Goal: Transaction & Acquisition: Purchase product/service

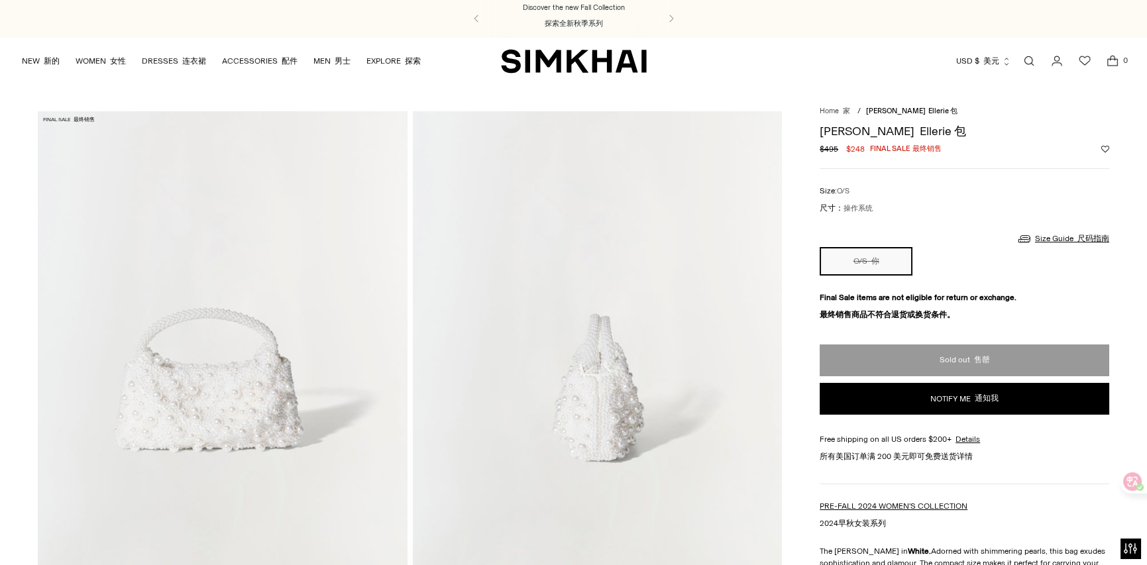
click at [920, 129] on font "Ellerie 包" at bounding box center [943, 131] width 46 height 15
copy font "Ellerie"
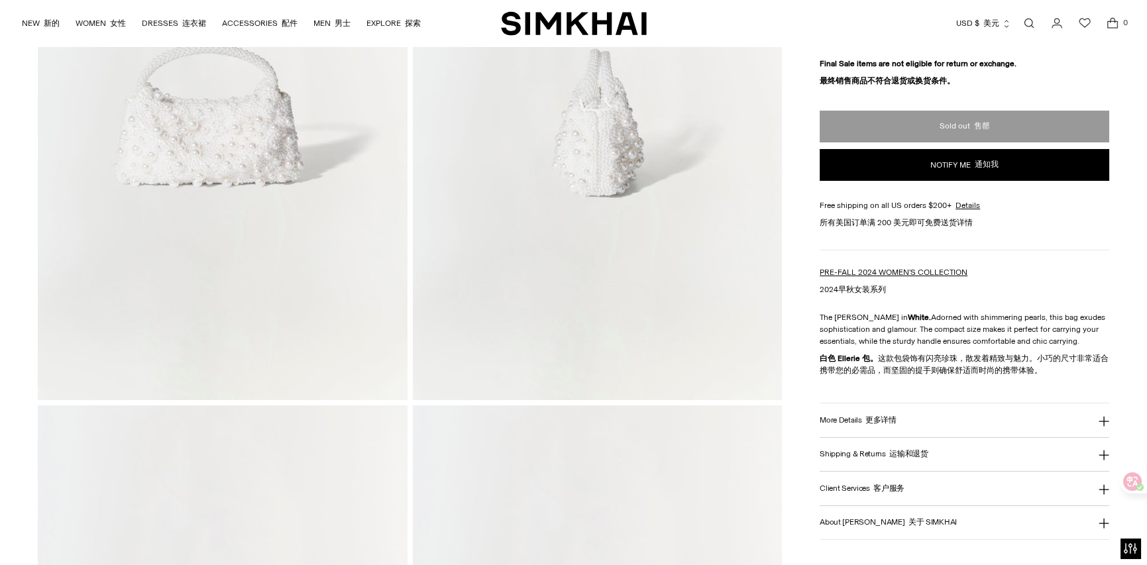
click at [898, 412] on button "More Details 更多详情" at bounding box center [965, 421] width 290 height 34
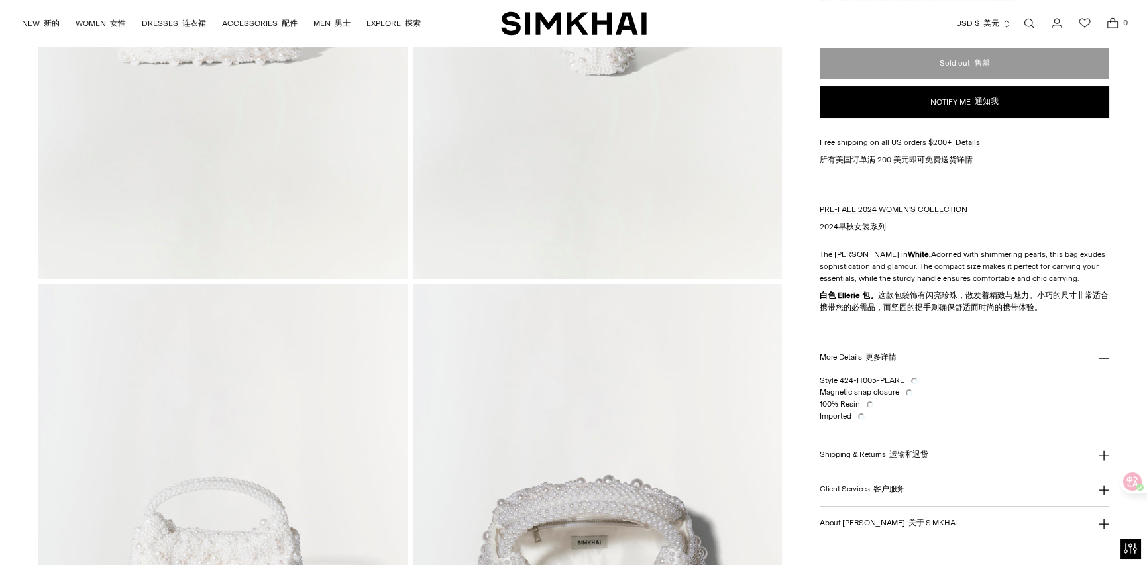
scroll to position [398, 0]
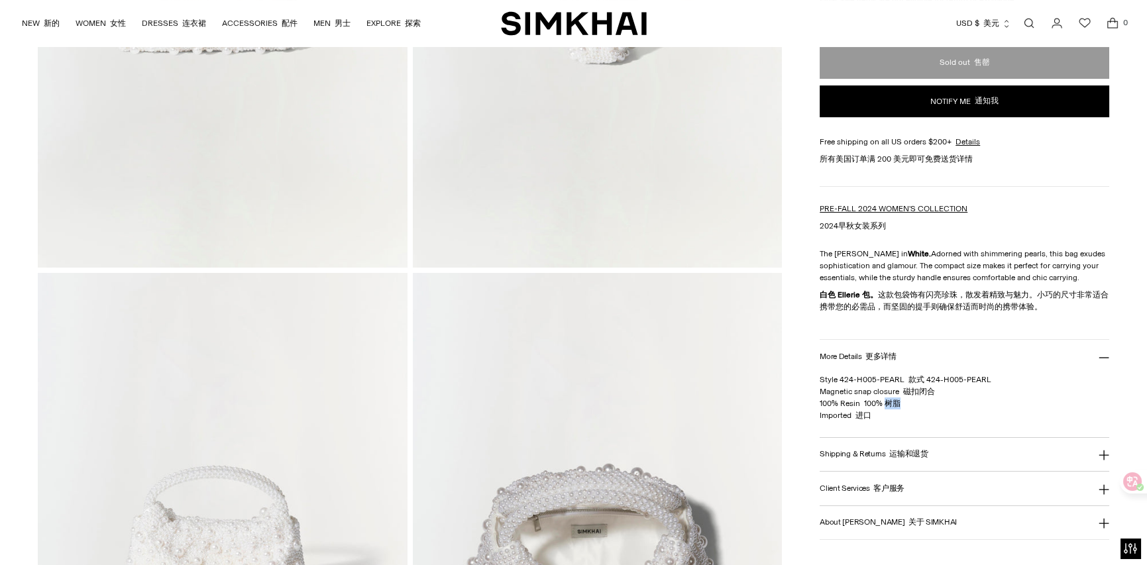
drag, startPoint x: 887, startPoint y: 405, endPoint x: 921, endPoint y: 405, distance: 34.5
click at [919, 405] on p "Style 424-H005-PEARL 款式 424-H005-PEARL Magnetic snap closure 磁扣闭合 100% Resin 10…" at bounding box center [965, 398] width 290 height 48
copy font "树脂"
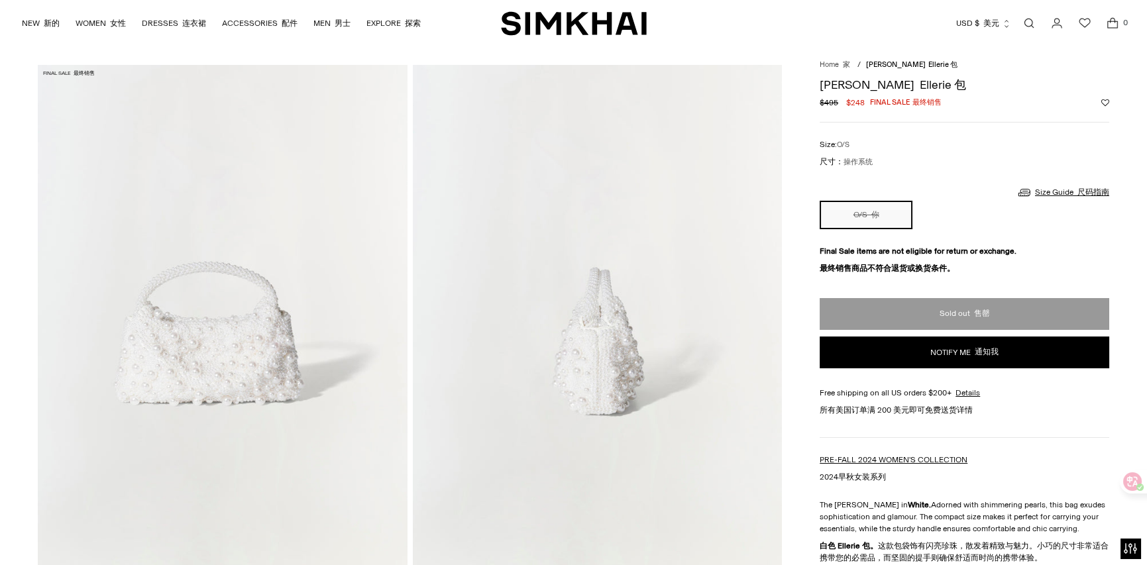
scroll to position [44, 0]
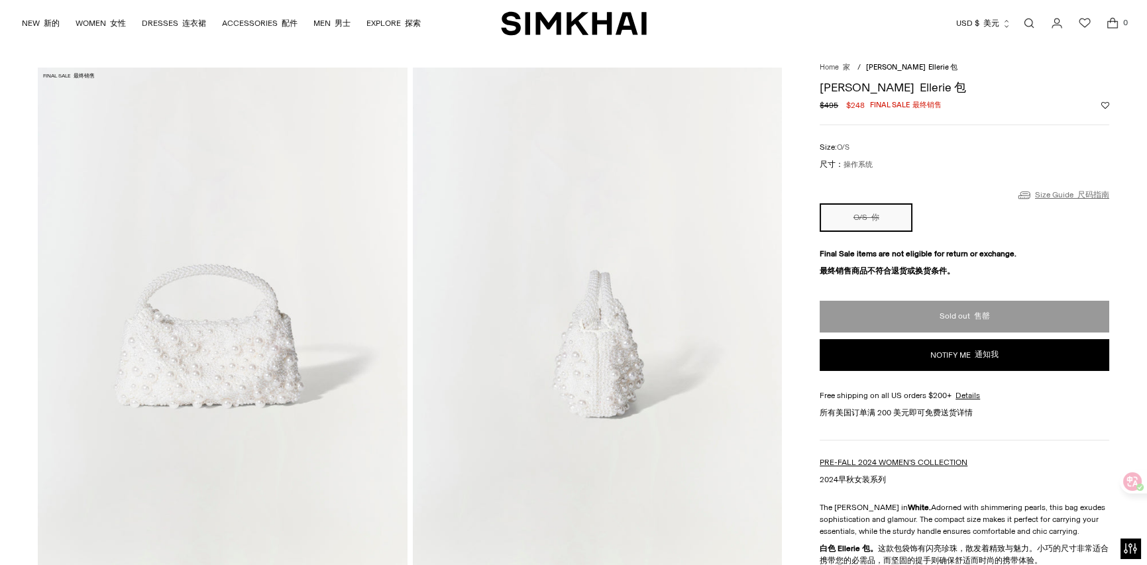
click at [1052, 190] on link "Size Guide 尺码指南" at bounding box center [1063, 195] width 93 height 17
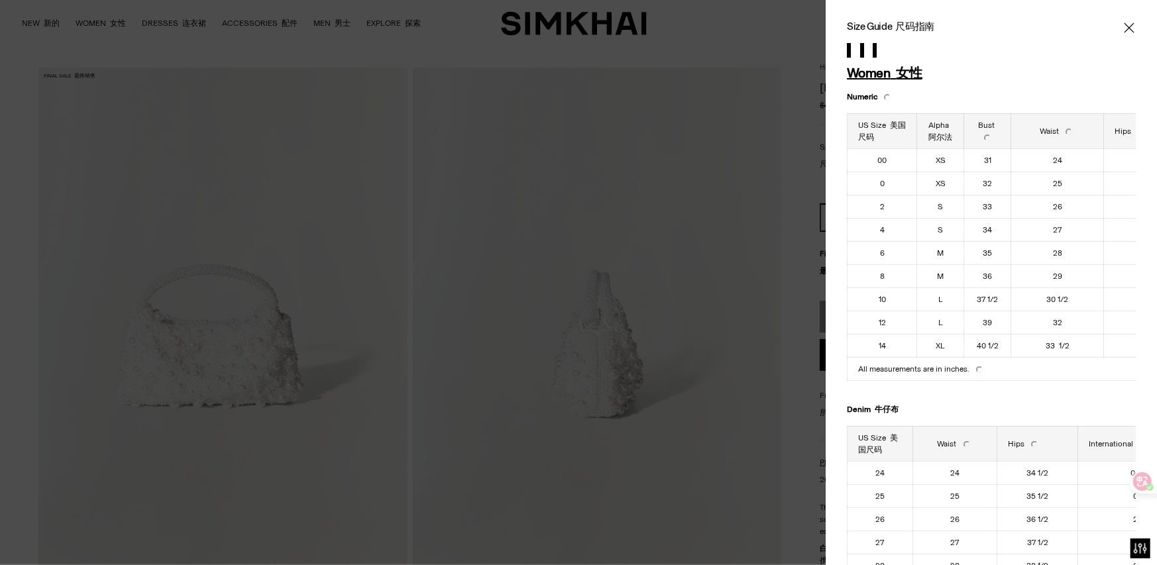
click at [1124, 29] on icon "Close" at bounding box center [1129, 27] width 11 height 13
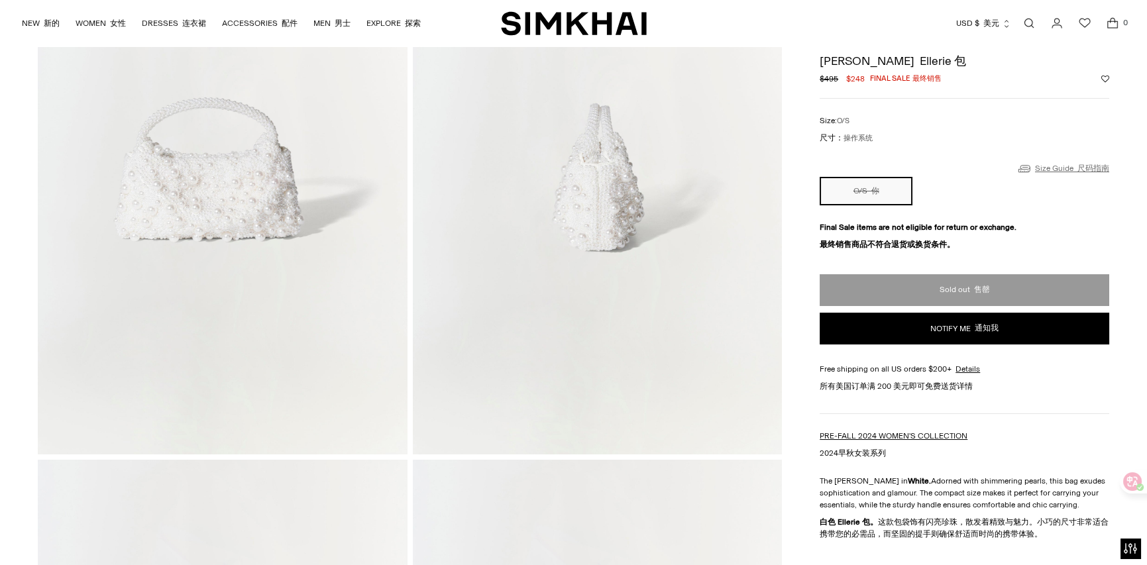
scroll to position [133, 0]
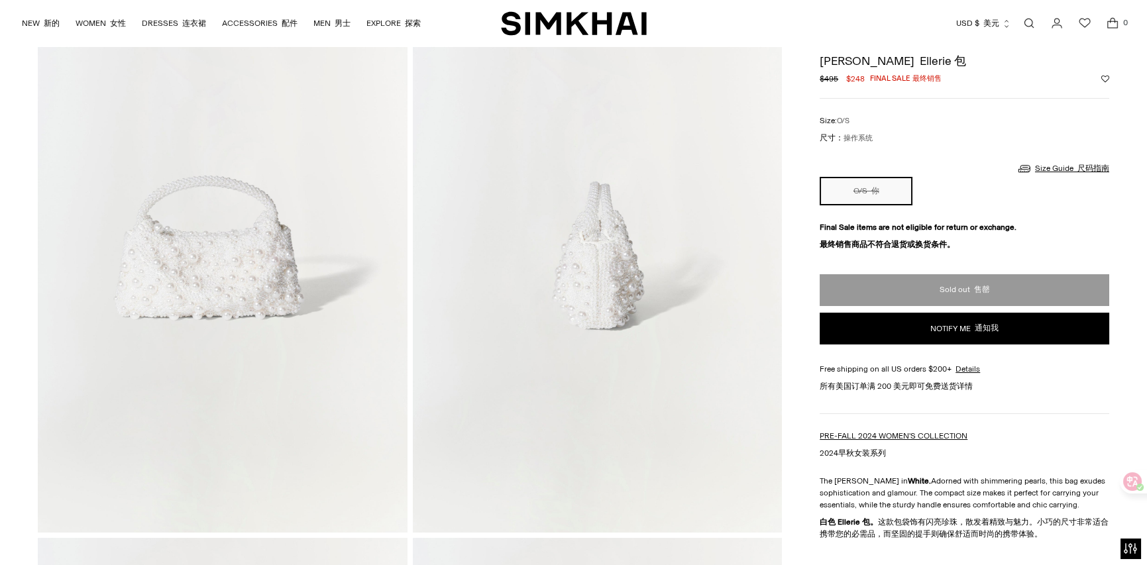
click at [228, 297] on img at bounding box center [222, 256] width 369 height 554
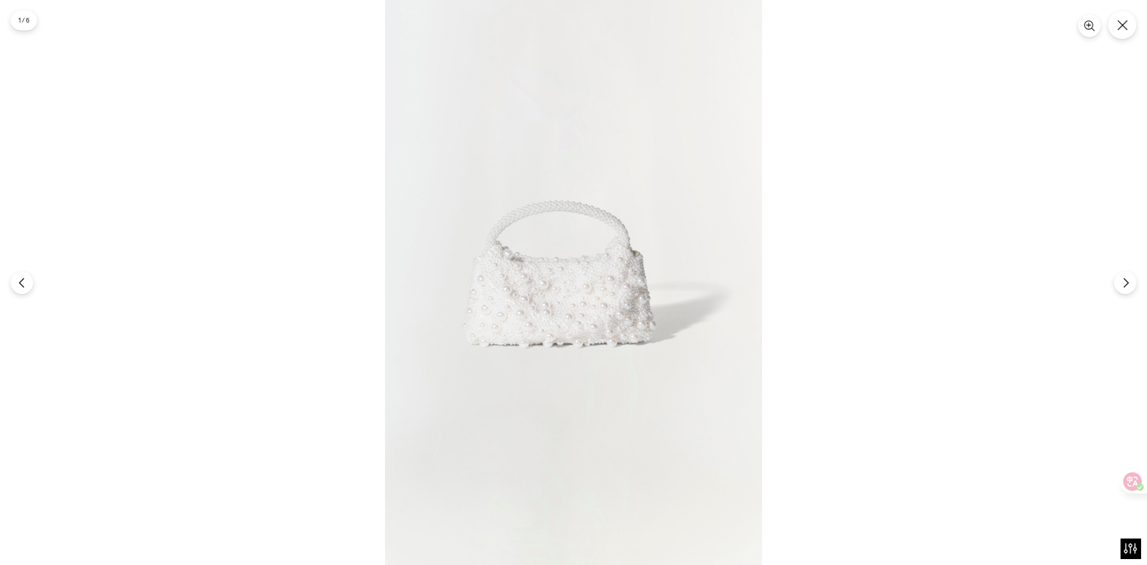
click at [592, 324] on img at bounding box center [573, 282] width 377 height 565
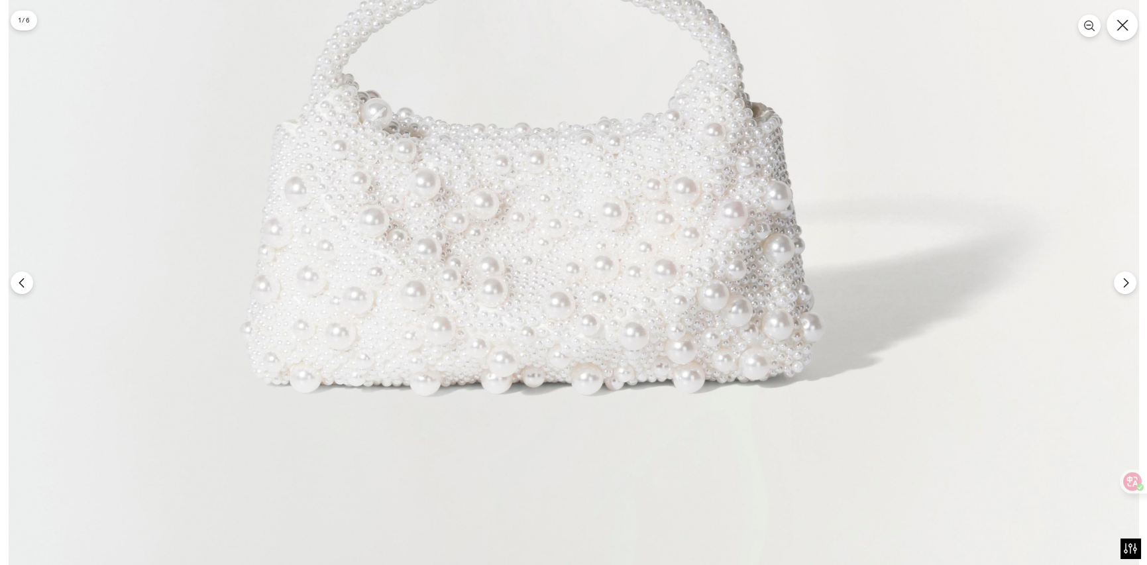
click at [1123, 32] on button "Close" at bounding box center [1122, 24] width 31 height 31
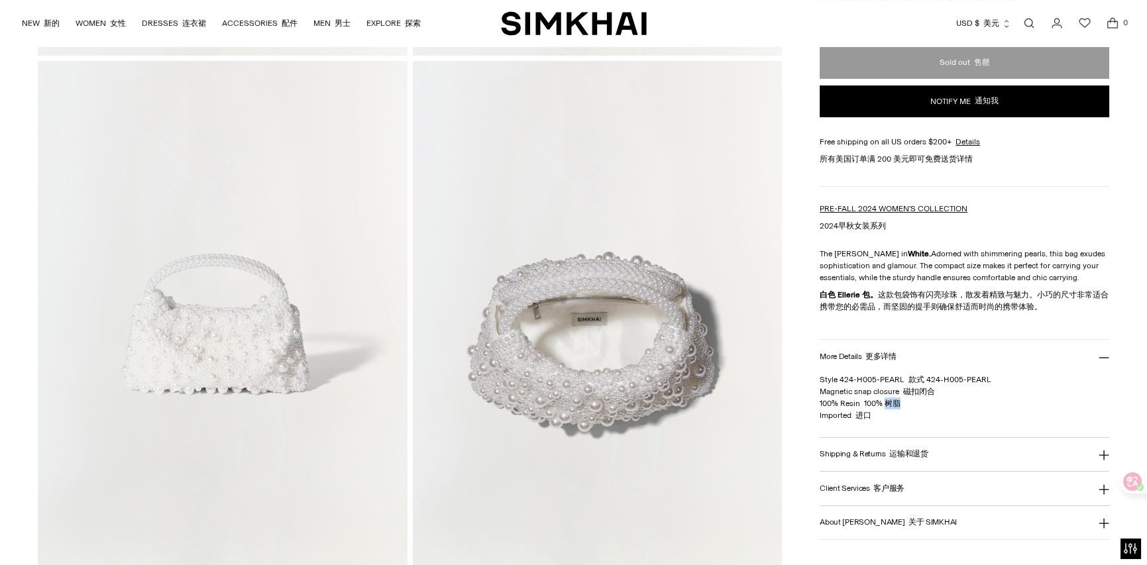
scroll to position [620, 0]
